Goal: Information Seeking & Learning: Learn about a topic

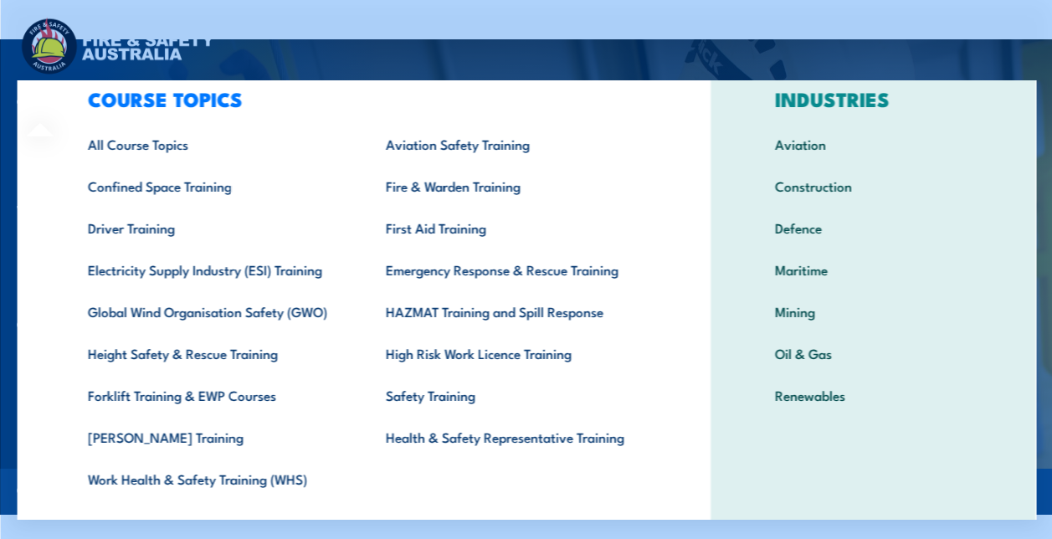
scroll to position [84, 0]
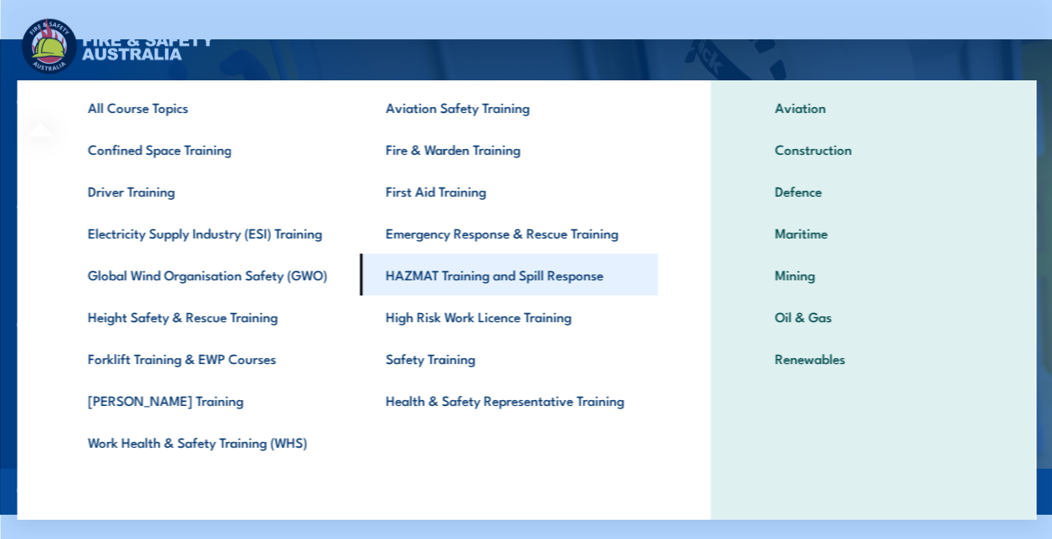
click at [425, 281] on link "HAZMAT Training and Spill Response" at bounding box center [508, 275] width 298 height 42
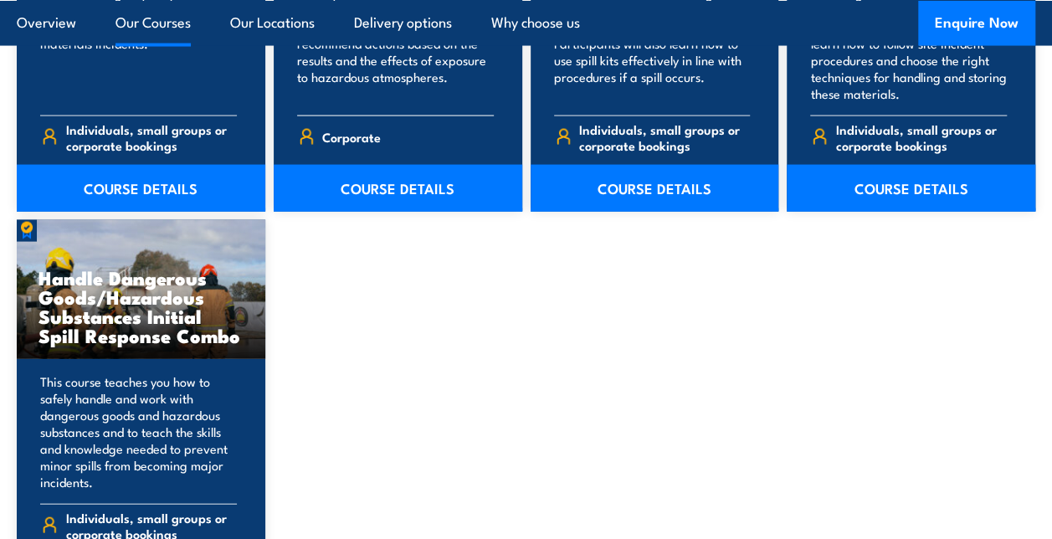
scroll to position [1758, 0]
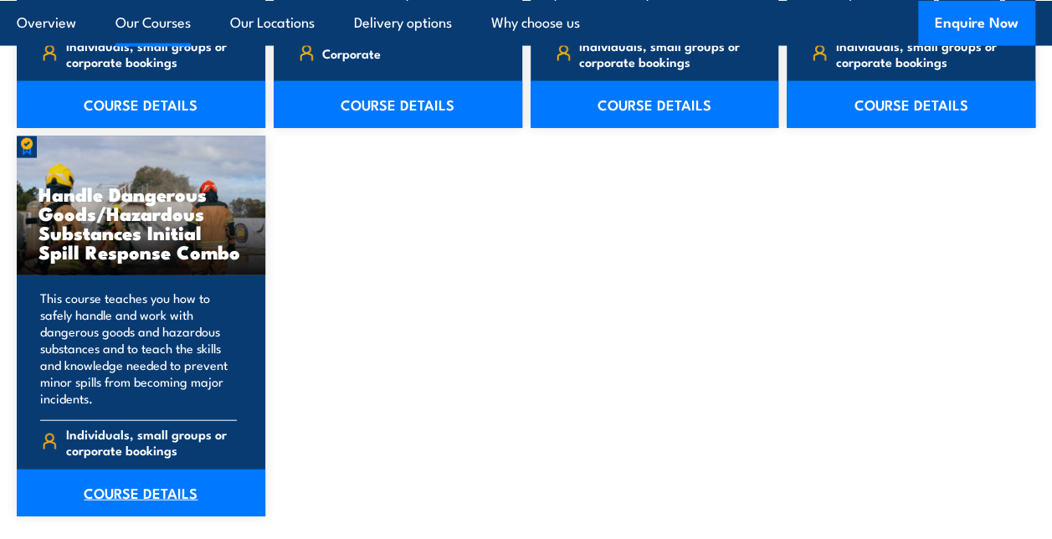
drag, startPoint x: 146, startPoint y: 488, endPoint x: 223, endPoint y: 487, distance: 77.0
click at [146, 487] on link "COURSE DETAILS" at bounding box center [141, 493] width 249 height 47
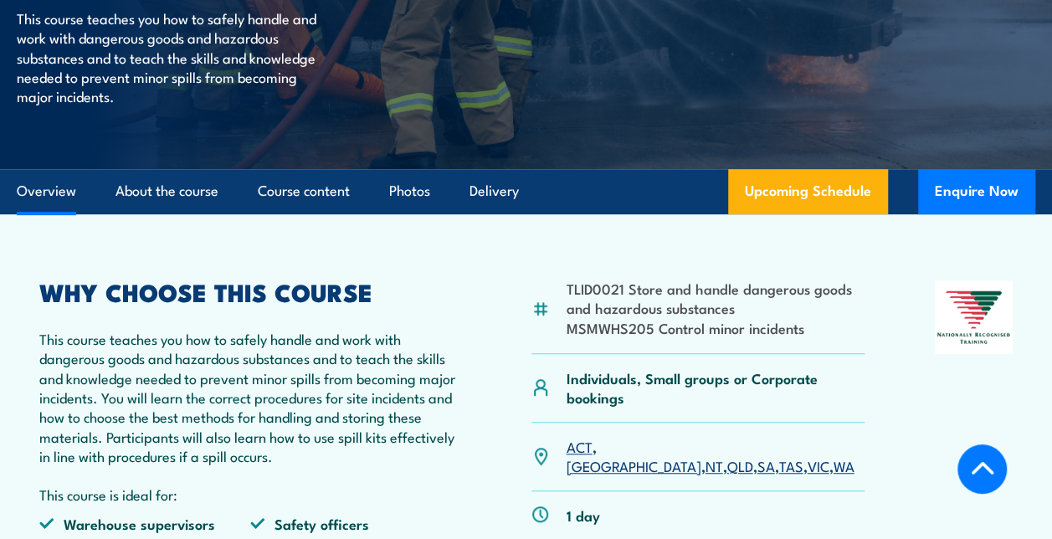
scroll to position [419, 0]
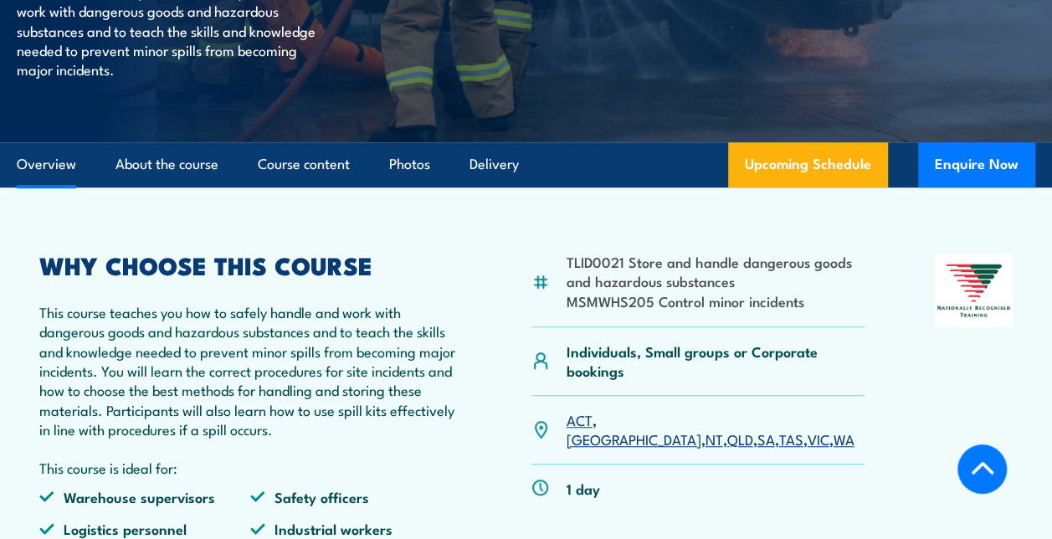
click at [400, 381] on p "This course teaches you how to safely handle and work with dangerous goods and …" at bounding box center [250, 370] width 422 height 137
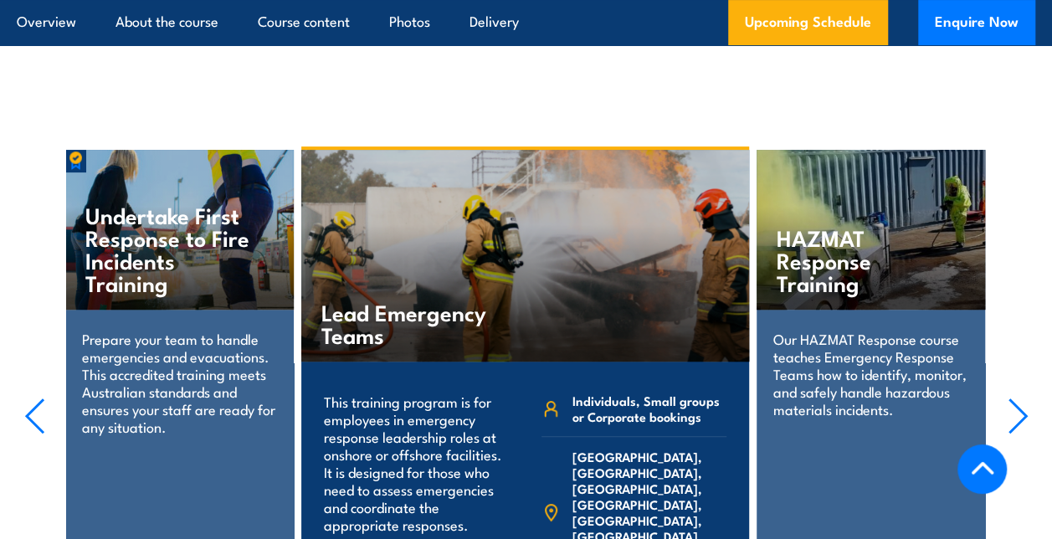
scroll to position [3348, 0]
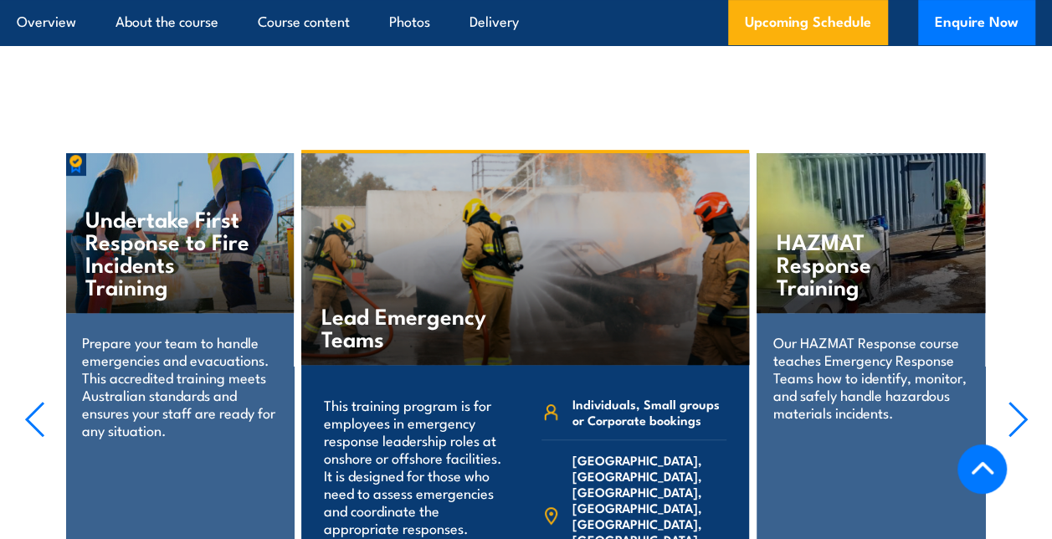
click at [830, 254] on h4 "HAZMAT Response Training" at bounding box center [864, 263] width 174 height 68
click at [857, 333] on p "Our HAZMAT Response course teaches Emergency Response Teams how to identify, mo…" at bounding box center [870, 377] width 195 height 88
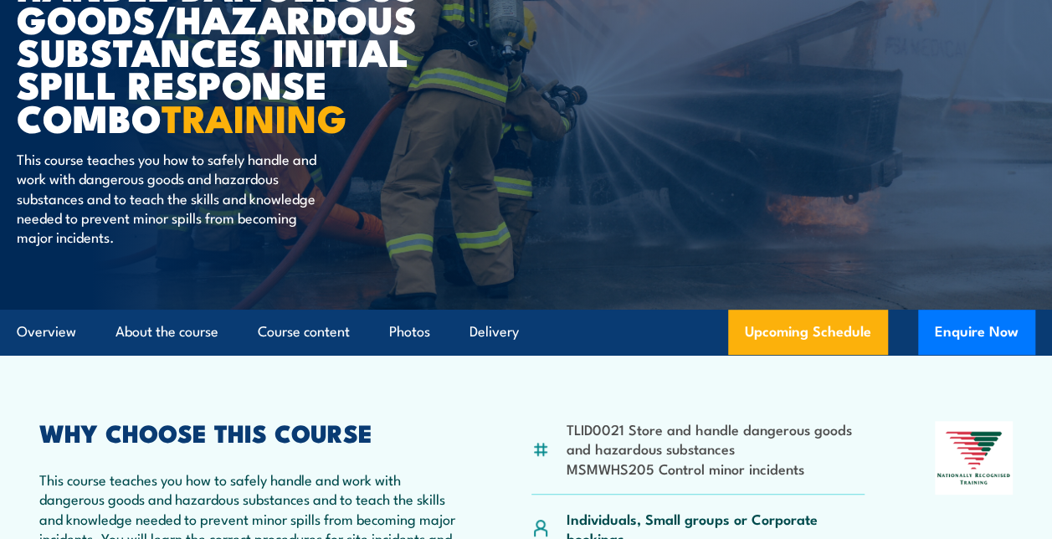
scroll to position [251, 0]
click at [820, 337] on link "Upcoming Schedule" at bounding box center [808, 332] width 160 height 45
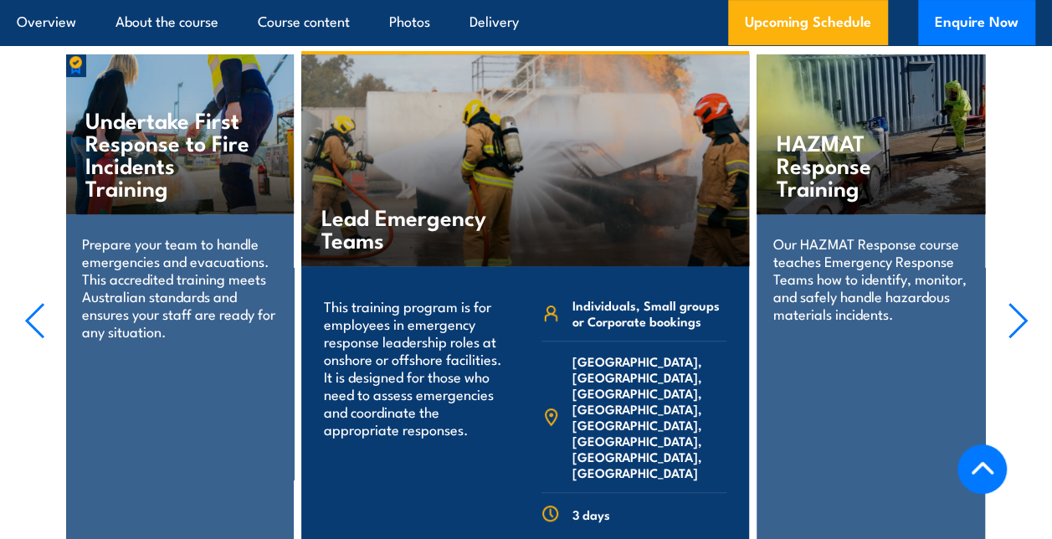
scroll to position [3496, 0]
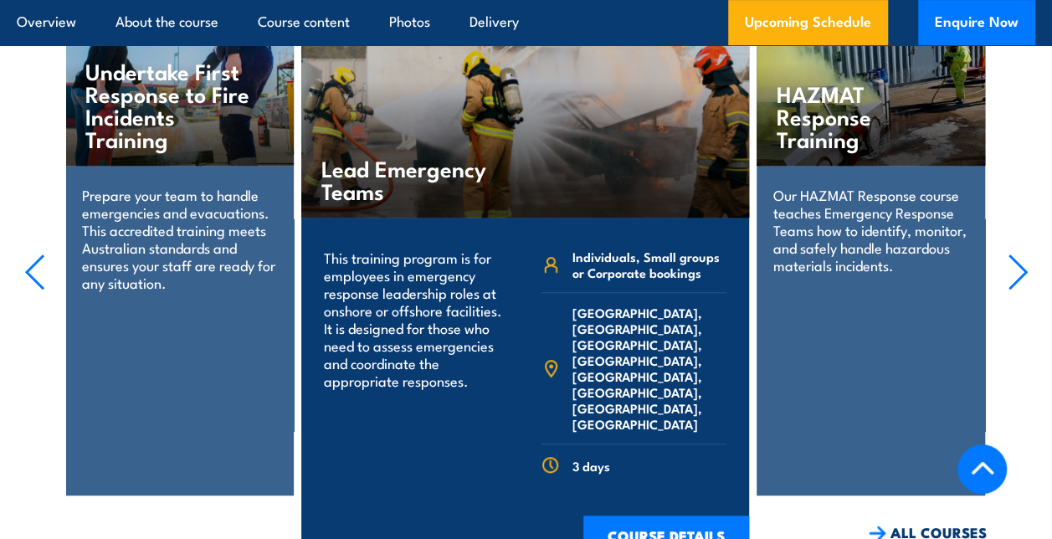
click at [1018, 254] on icon "button" at bounding box center [1018, 272] width 21 height 37
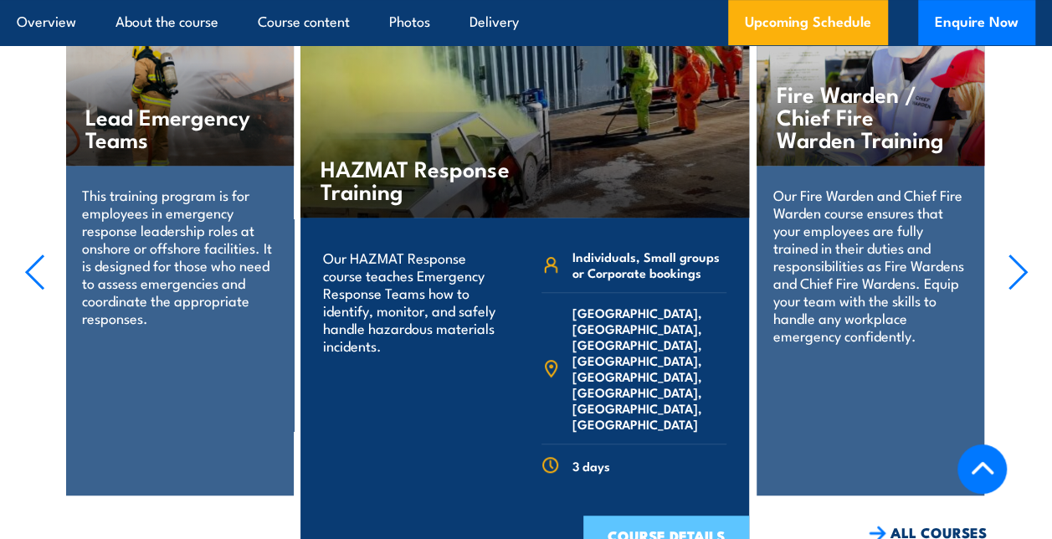
click at [636, 516] on link "COURSE DETAILS" at bounding box center [666, 538] width 166 height 44
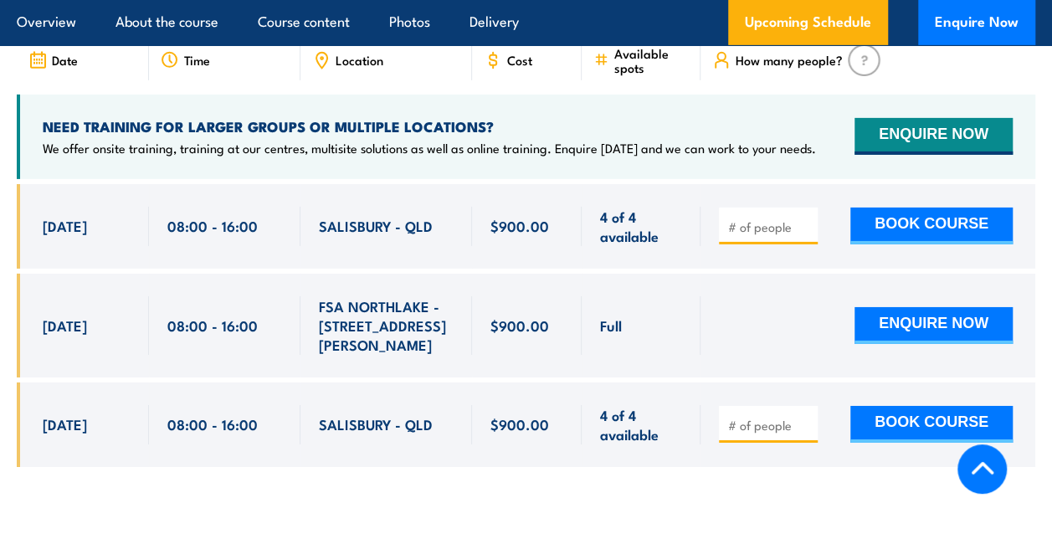
scroll to position [2679, 0]
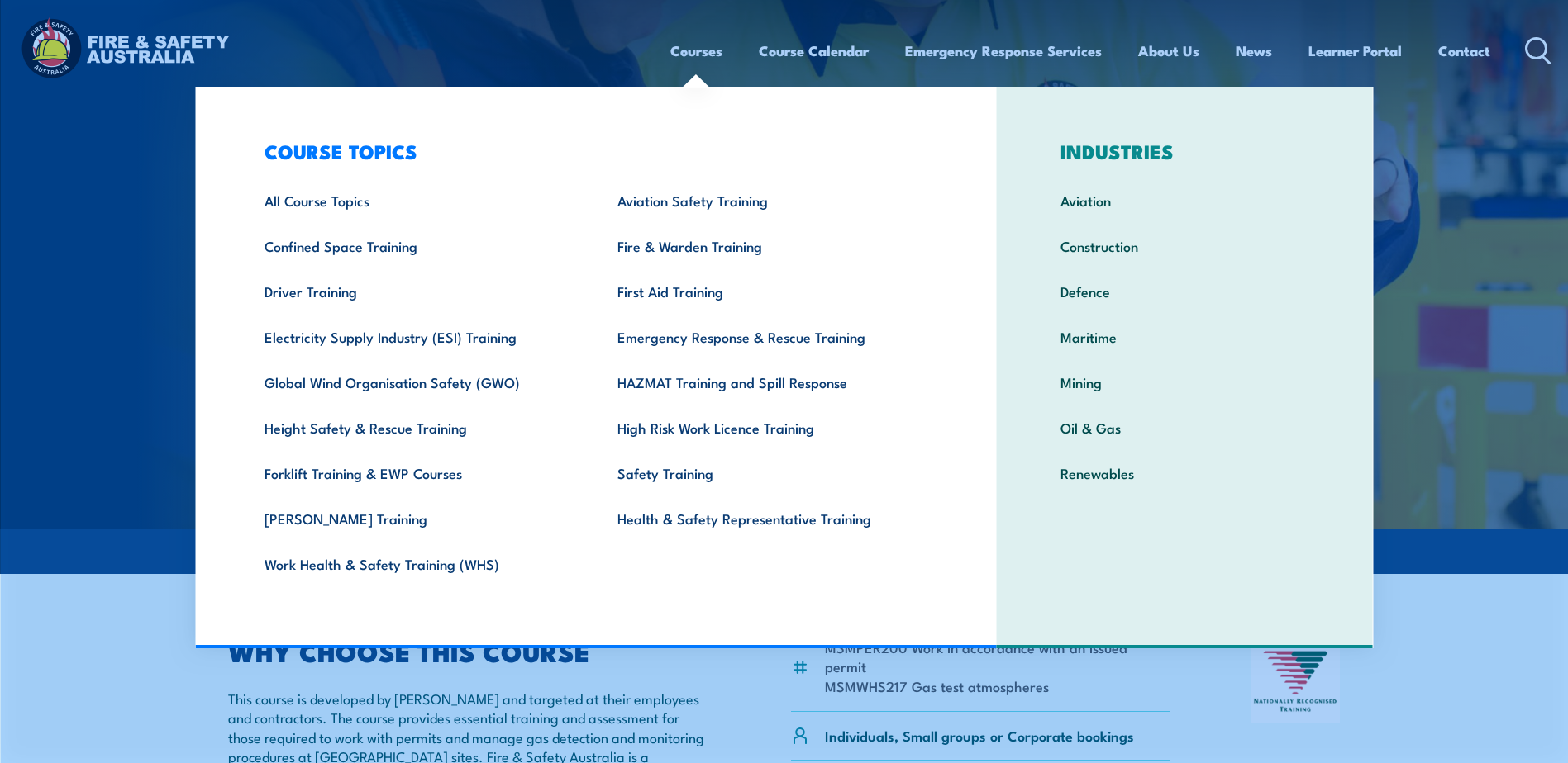
click at [691, 57] on link "Courses" at bounding box center [696, 50] width 52 height 43
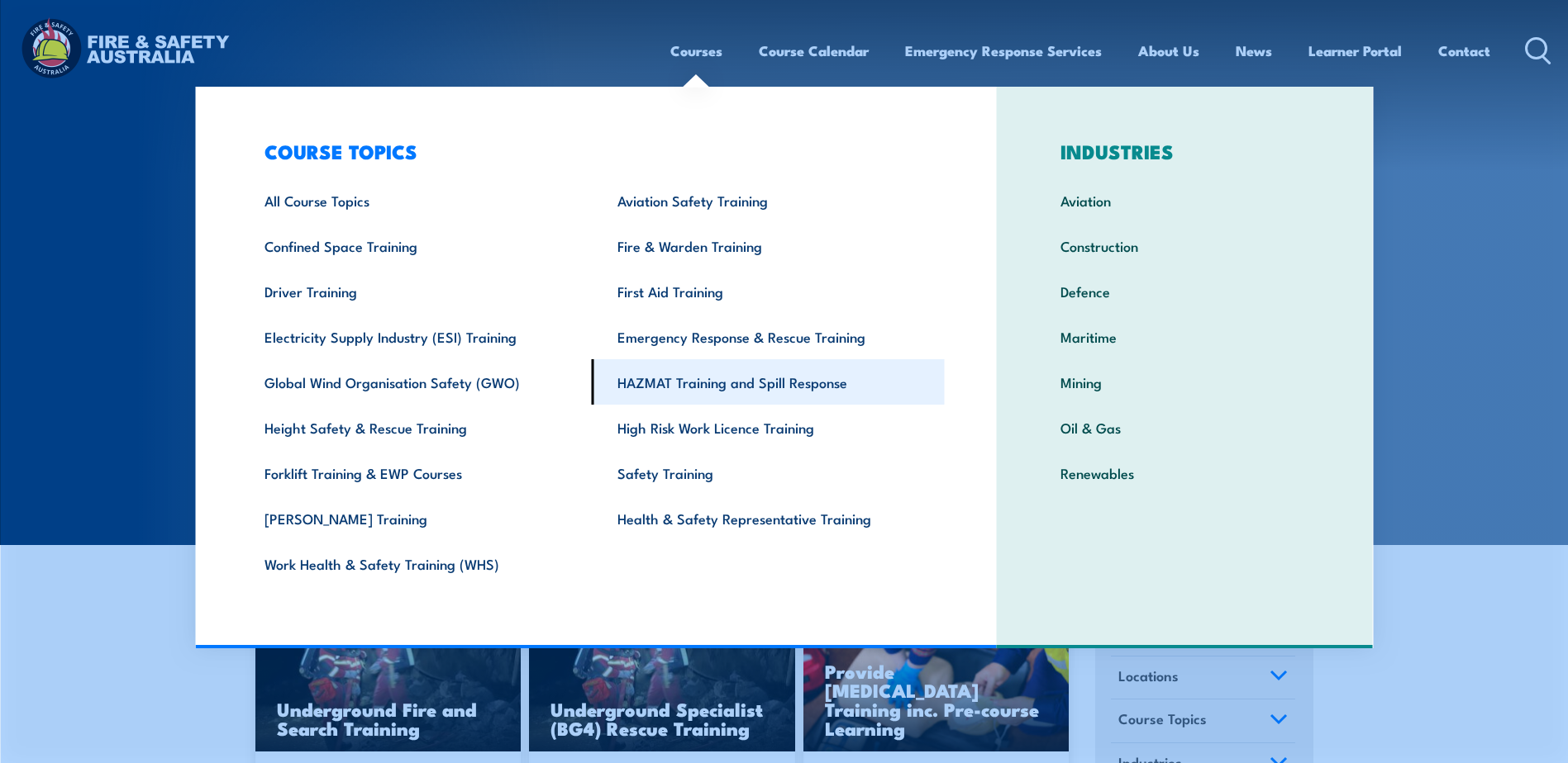
click at [727, 389] on link "HAZMAT Training and Spill Response" at bounding box center [767, 382] width 353 height 45
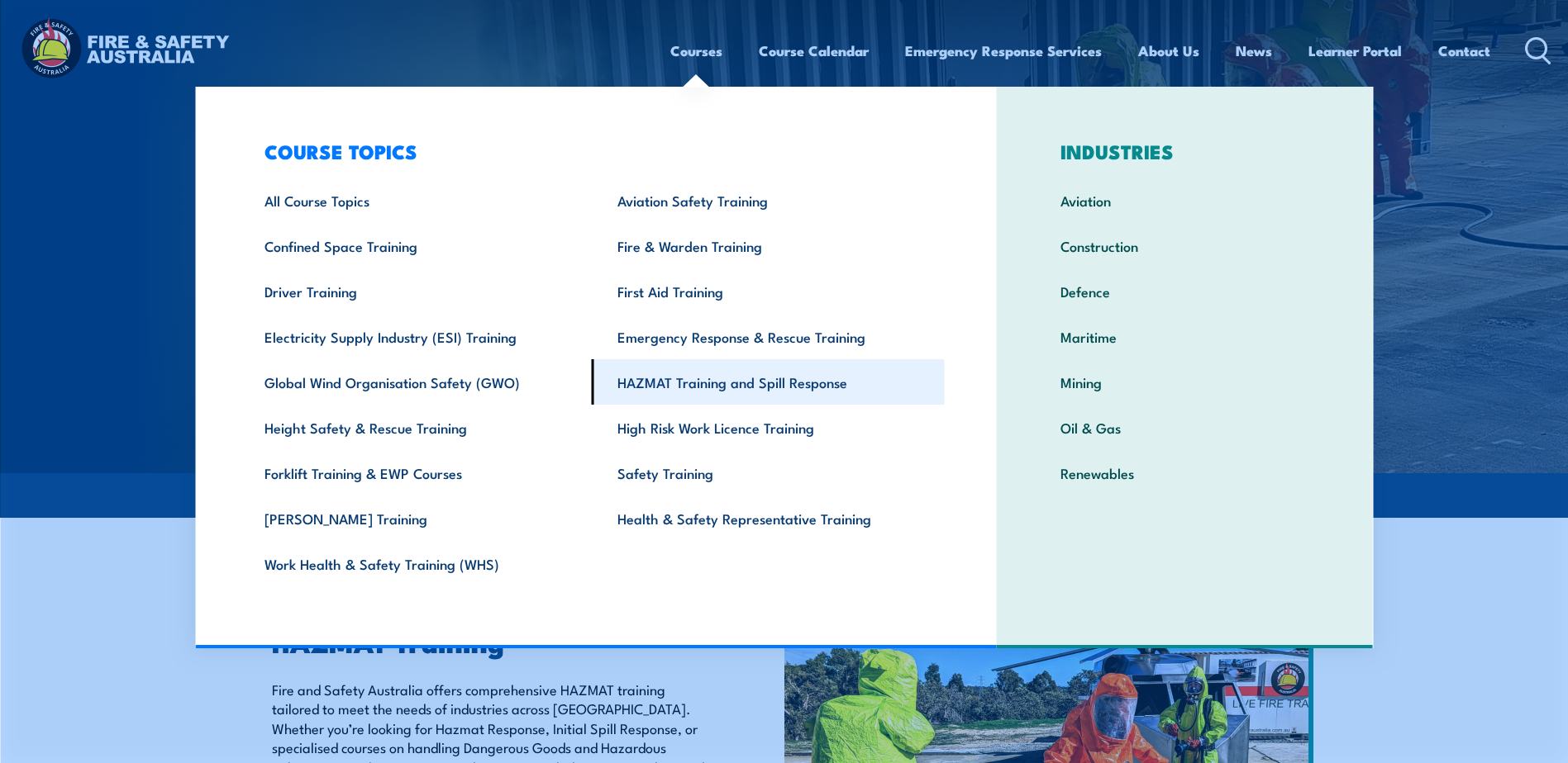
click at [713, 383] on link "HAZMAT Training and Spill Response" at bounding box center [767, 382] width 353 height 45
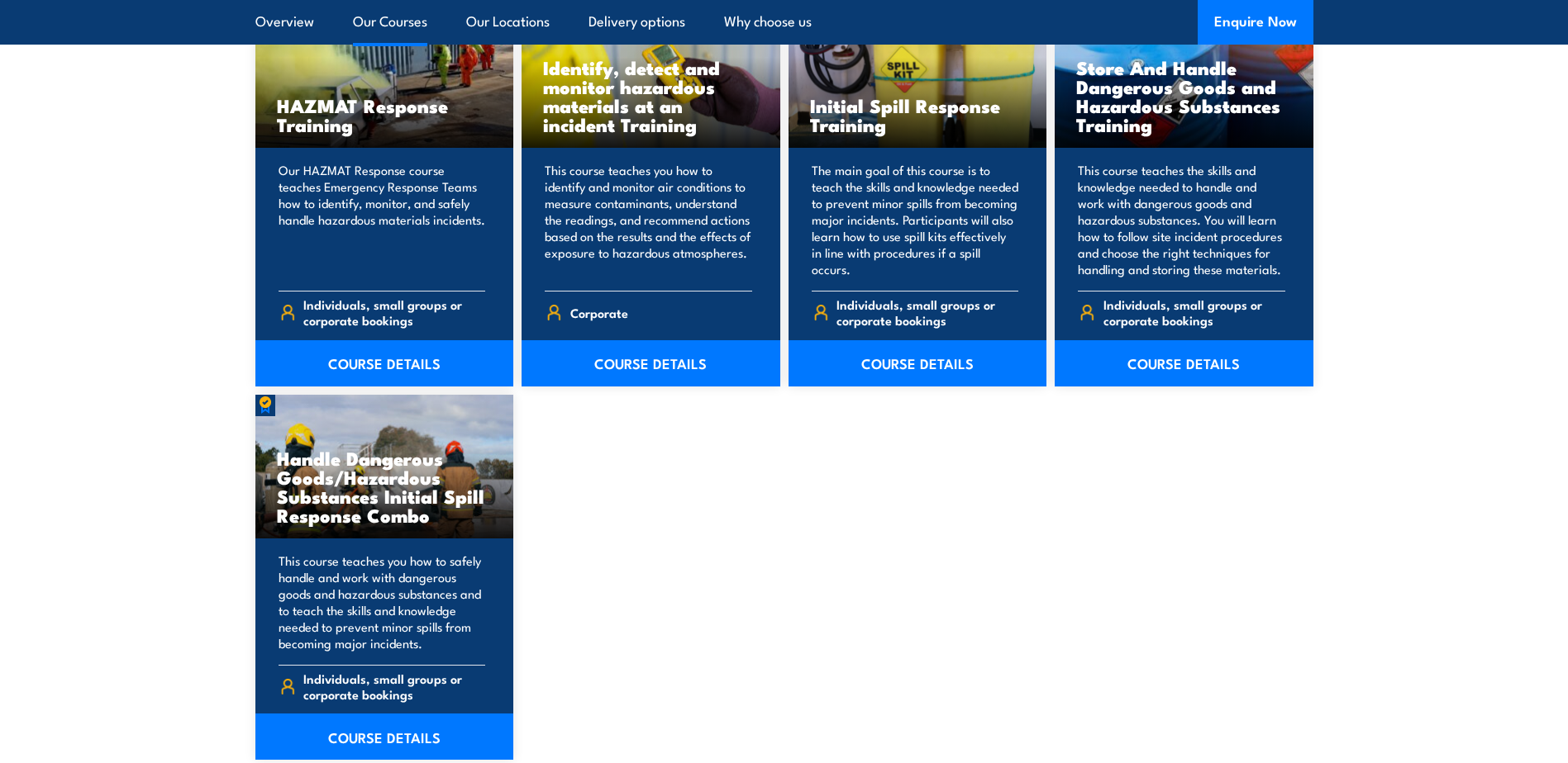
scroll to position [1322, 0]
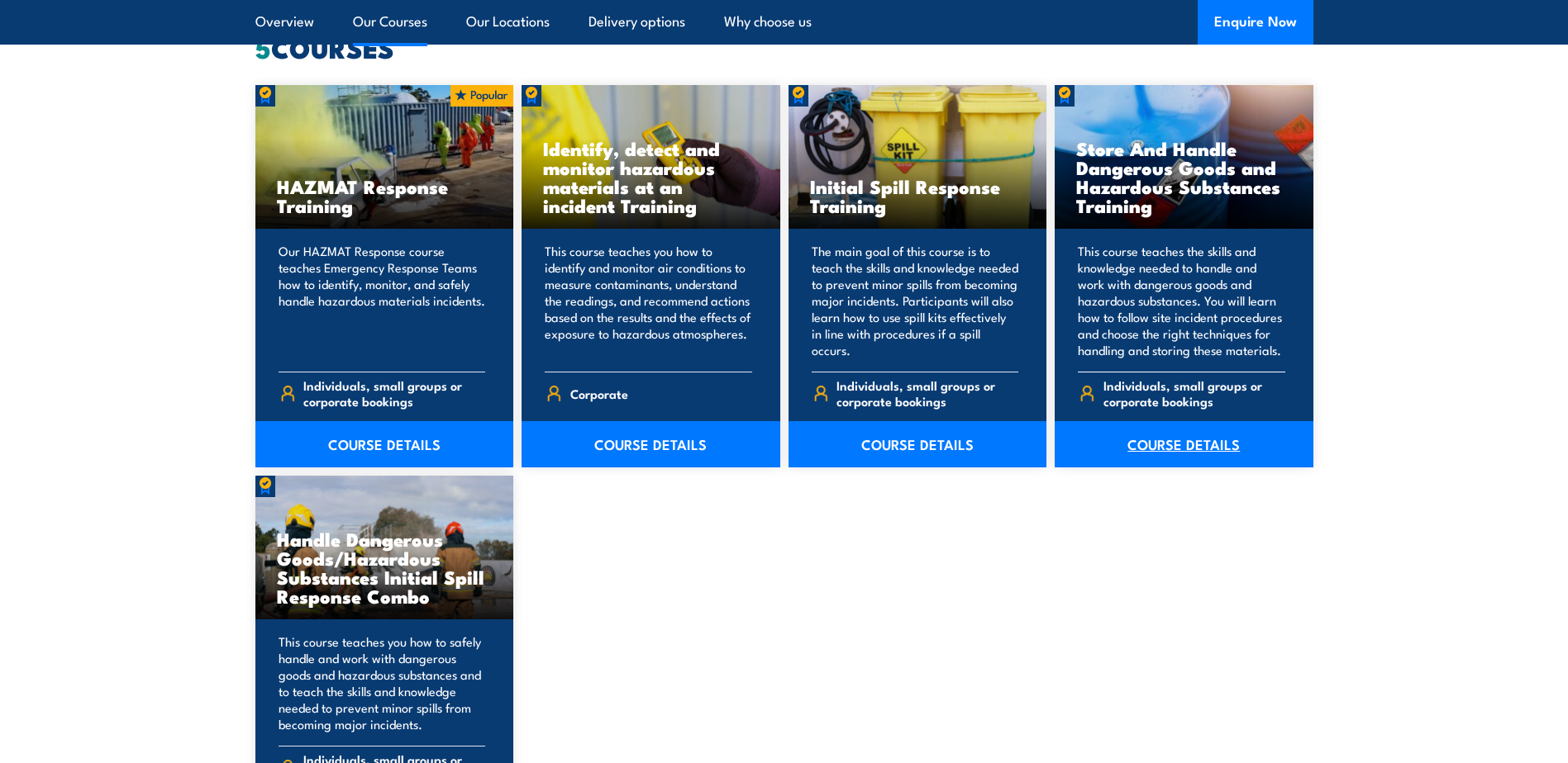
click at [1135, 455] on link "COURSE DETAILS" at bounding box center [1184, 444] width 259 height 46
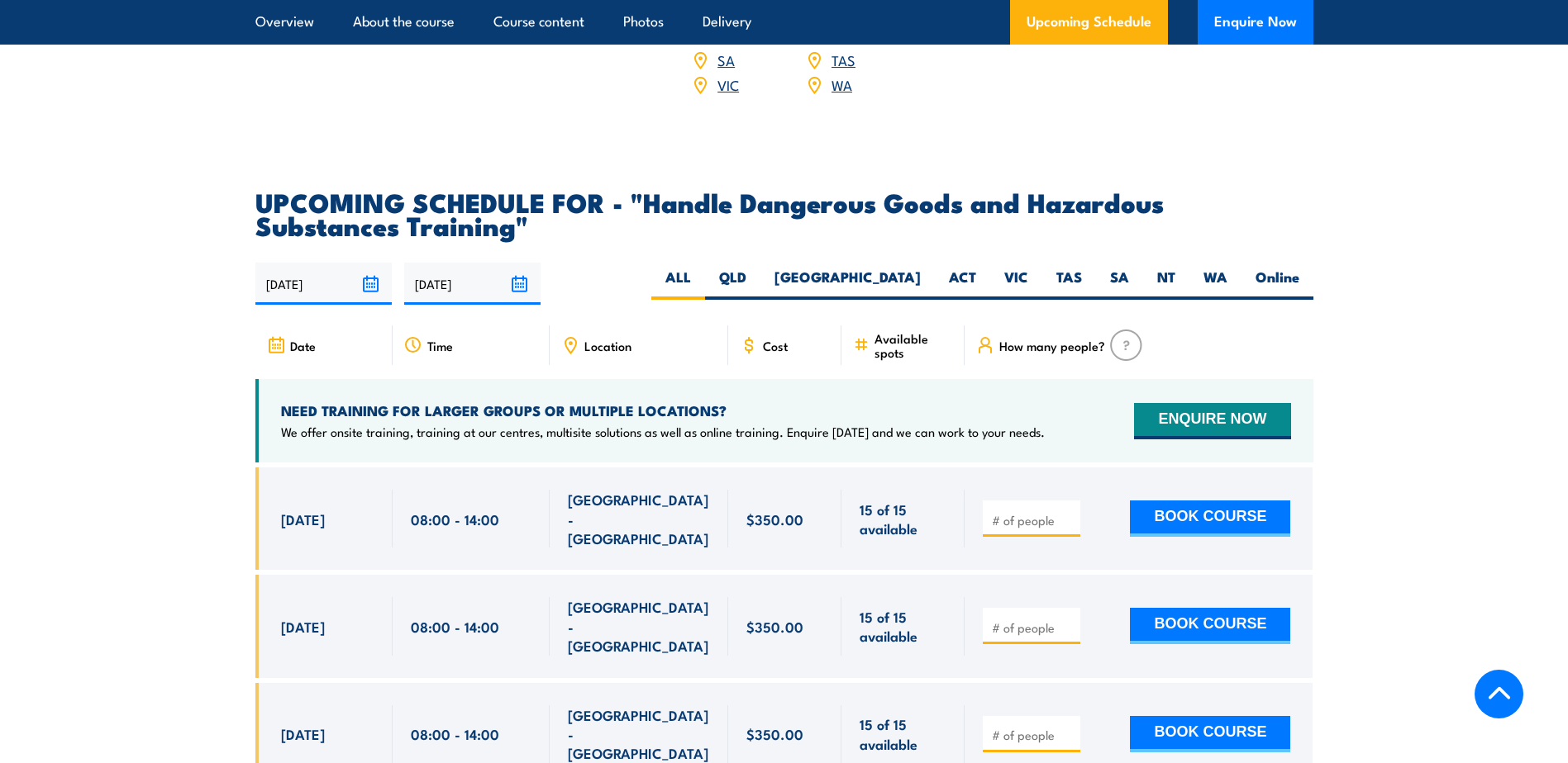
scroll to position [2397, 0]
click at [760, 301] on label "QLD" at bounding box center [733, 284] width 55 height 33
click at [757, 279] on input "QLD" at bounding box center [751, 273] width 11 height 11
radio input "true"
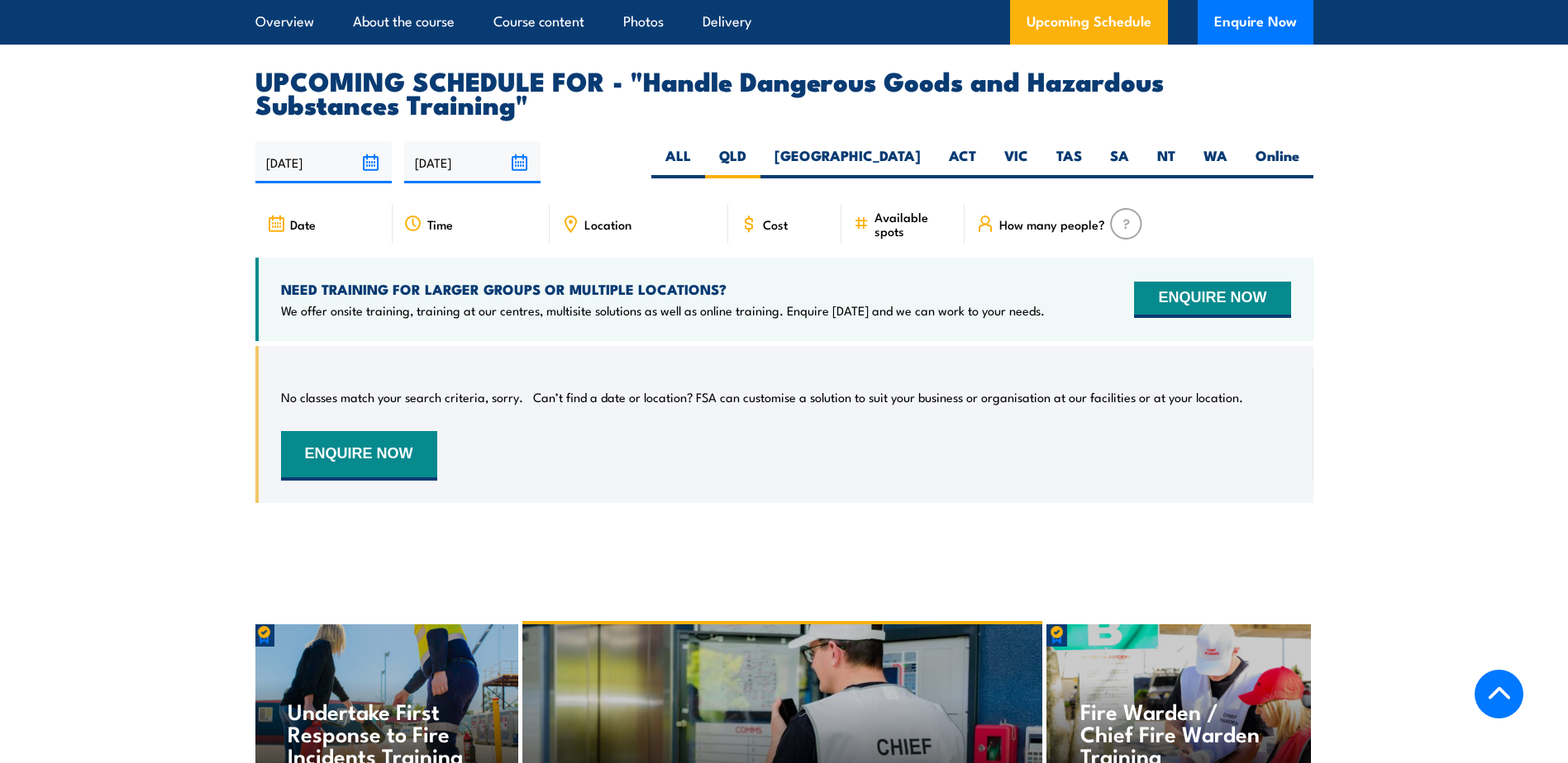
scroll to position [2353, 0]
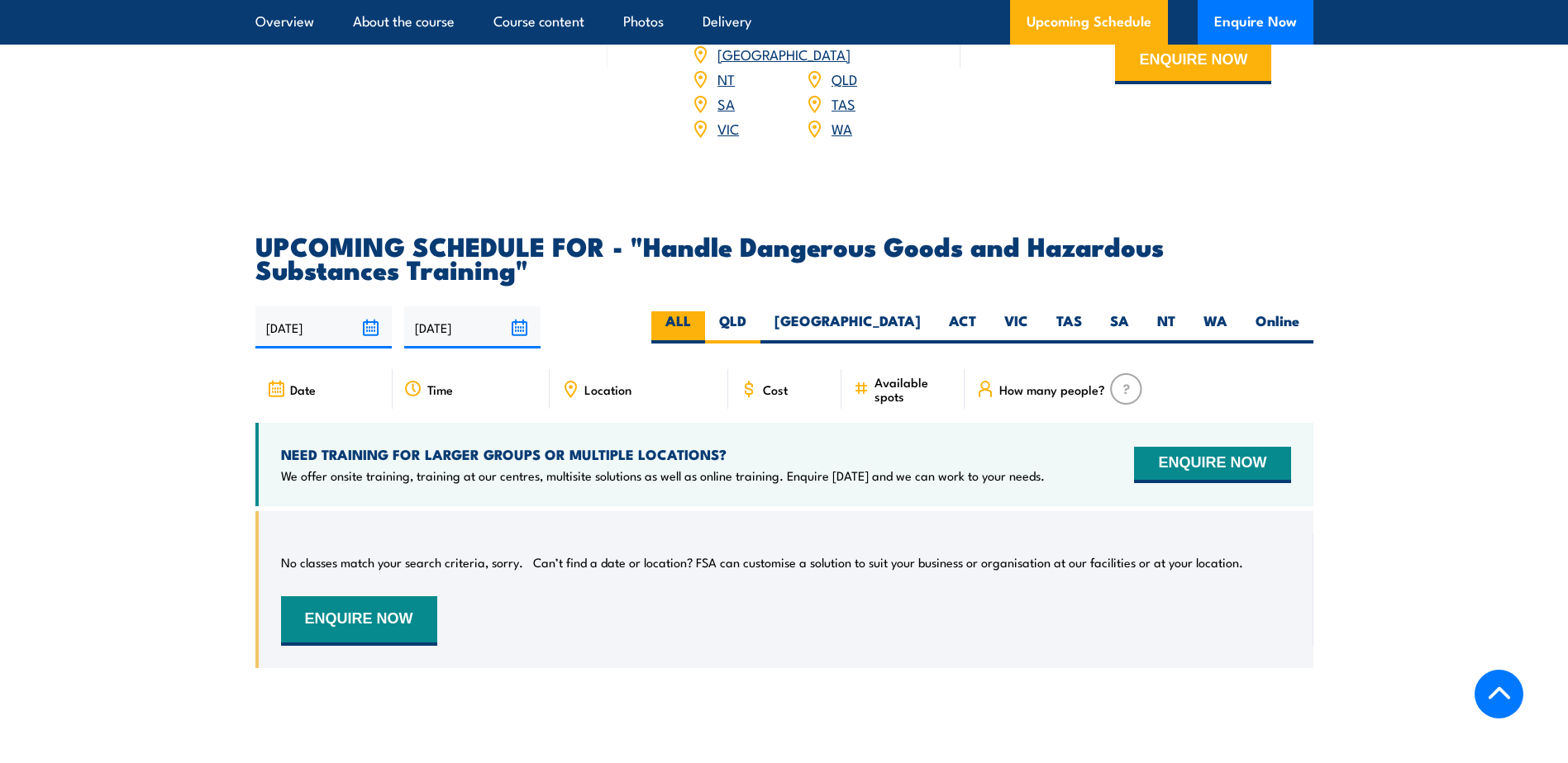
click at [705, 338] on label "ALL" at bounding box center [678, 328] width 53 height 33
click at [702, 322] on input "ALL" at bounding box center [696, 317] width 11 height 11
radio input "true"
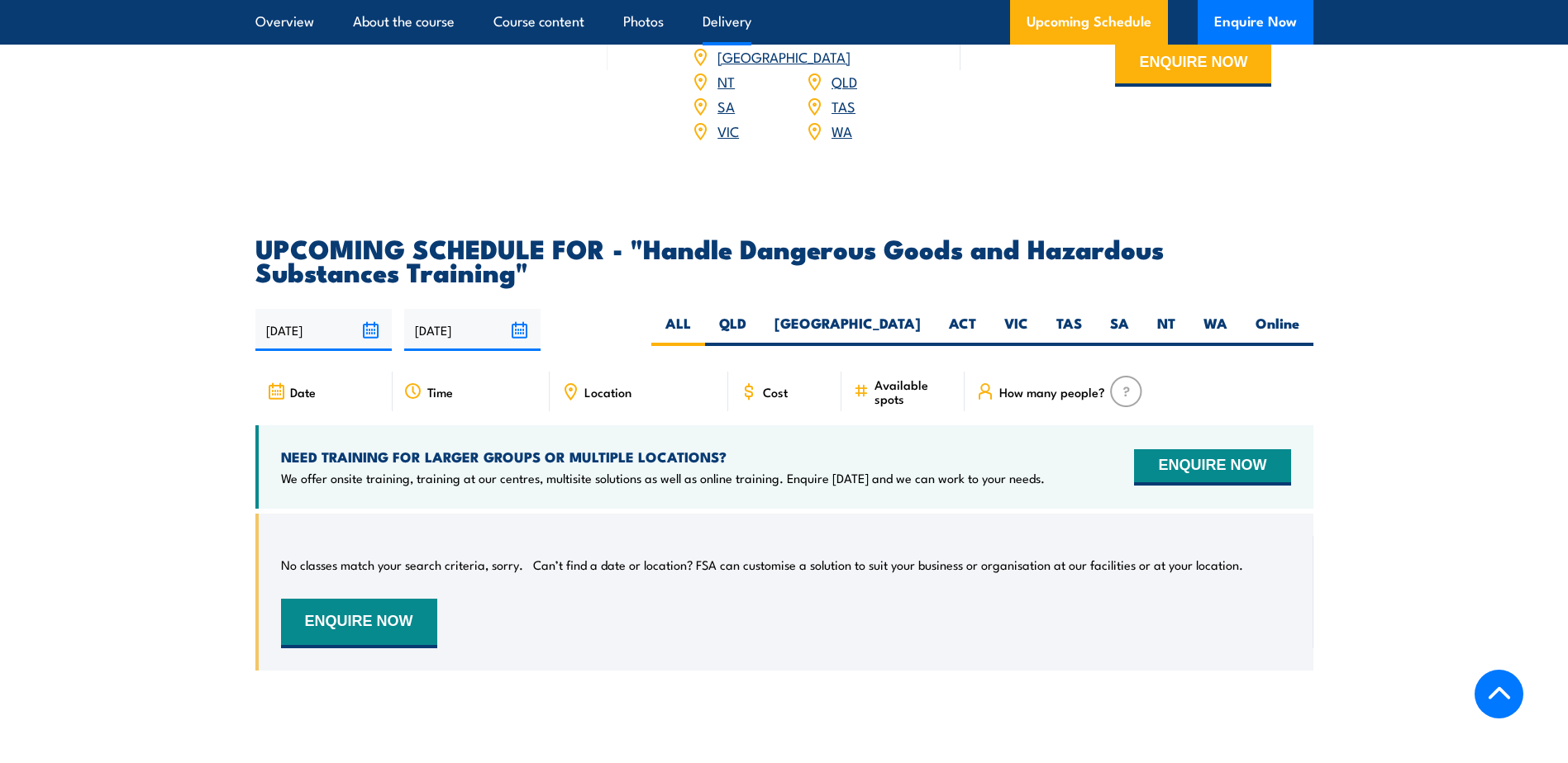
scroll to position [2353, 0]
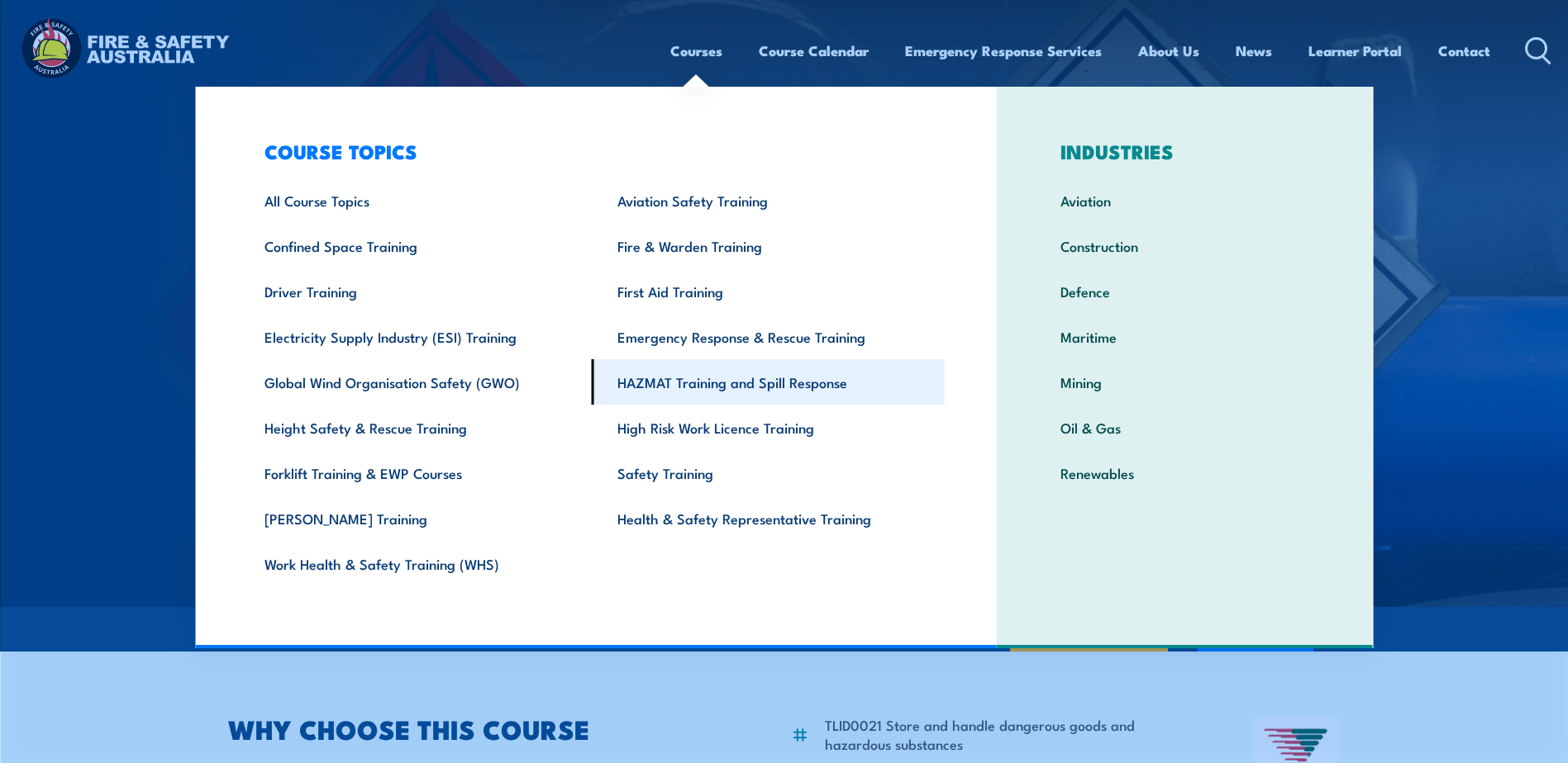
click at [683, 384] on link "HAZMAT Training and Spill Response" at bounding box center [767, 382] width 353 height 45
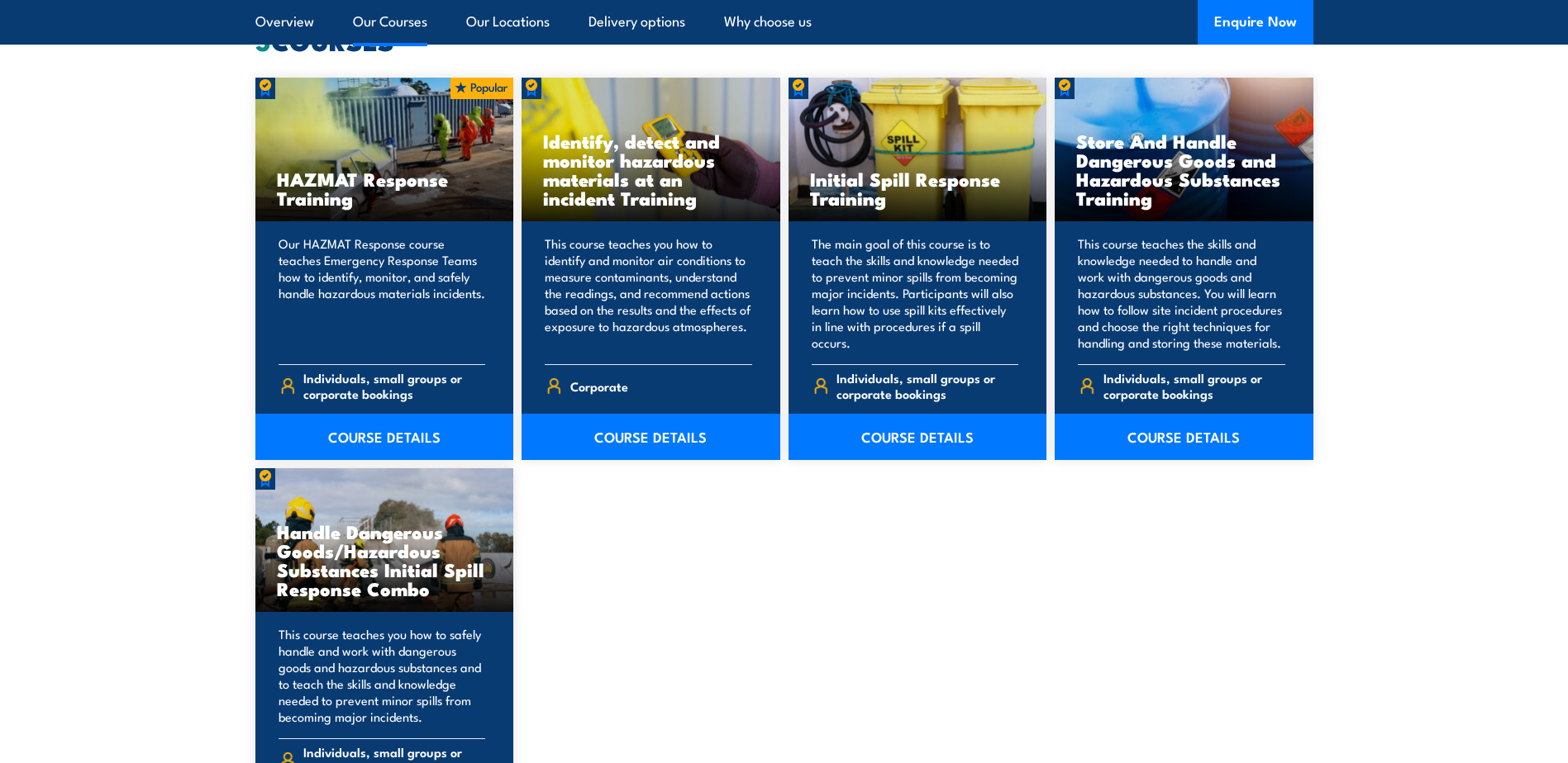
scroll to position [1322, 0]
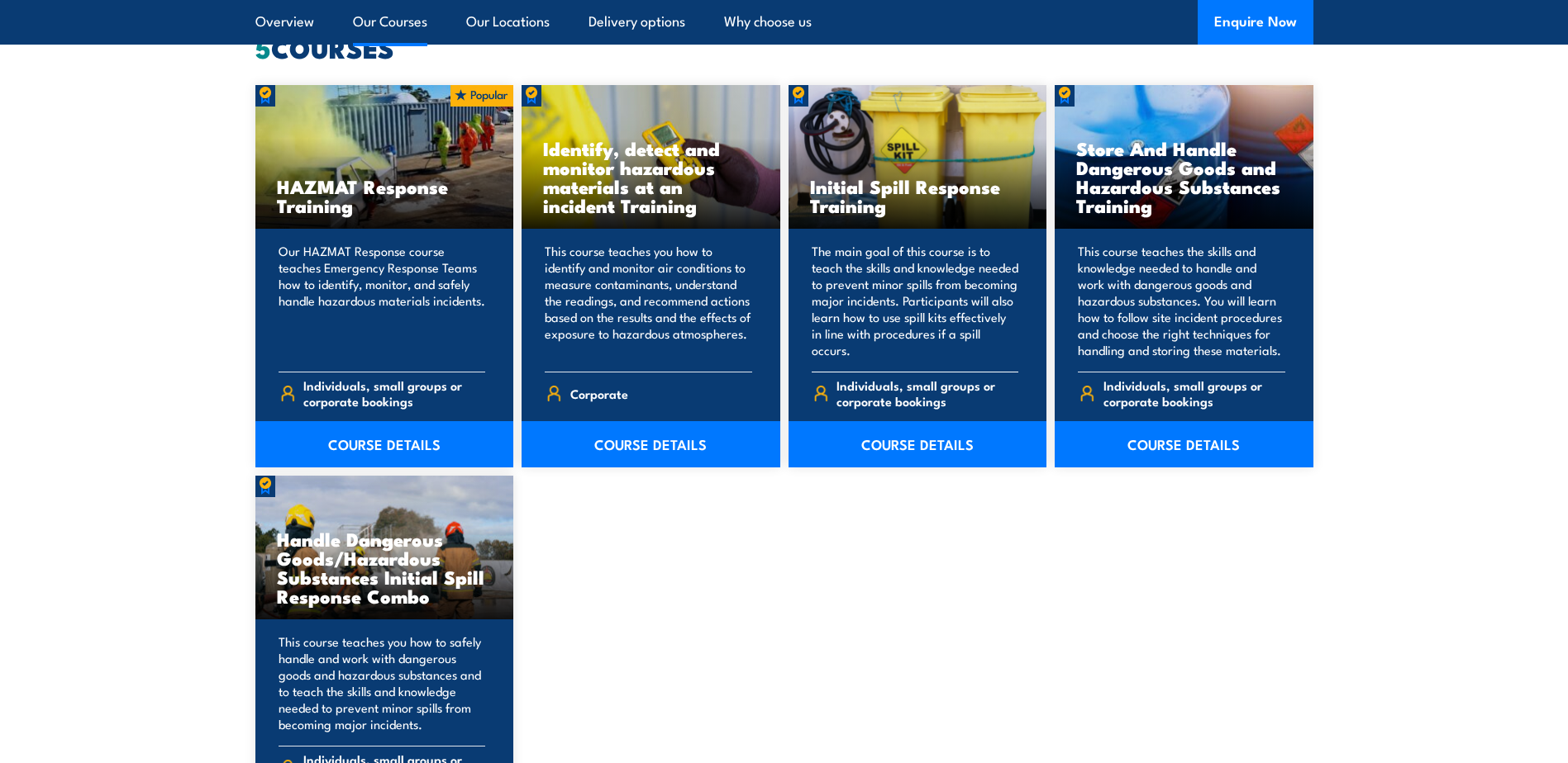
click at [912, 190] on h3 "Initial Spill Response Training" at bounding box center [917, 195] width 215 height 38
click at [902, 278] on p "The main goal of this course is to teach the skills and knowledge needed to pre…" at bounding box center [915, 300] width 207 height 115
click at [921, 449] on link "COURSE DETAILS" at bounding box center [918, 444] width 259 height 46
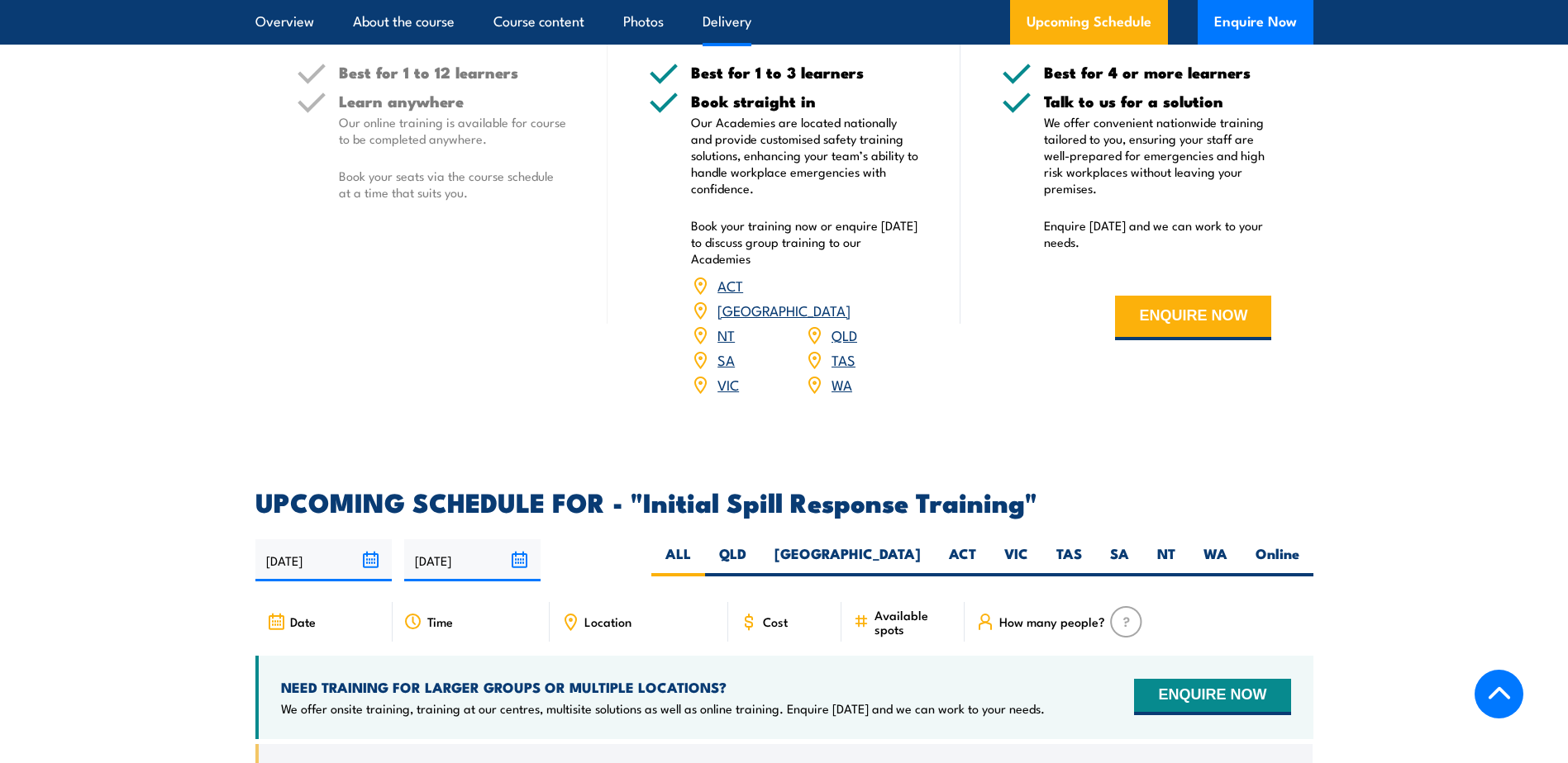
scroll to position [2397, 0]
